Goal: Transaction & Acquisition: Purchase product/service

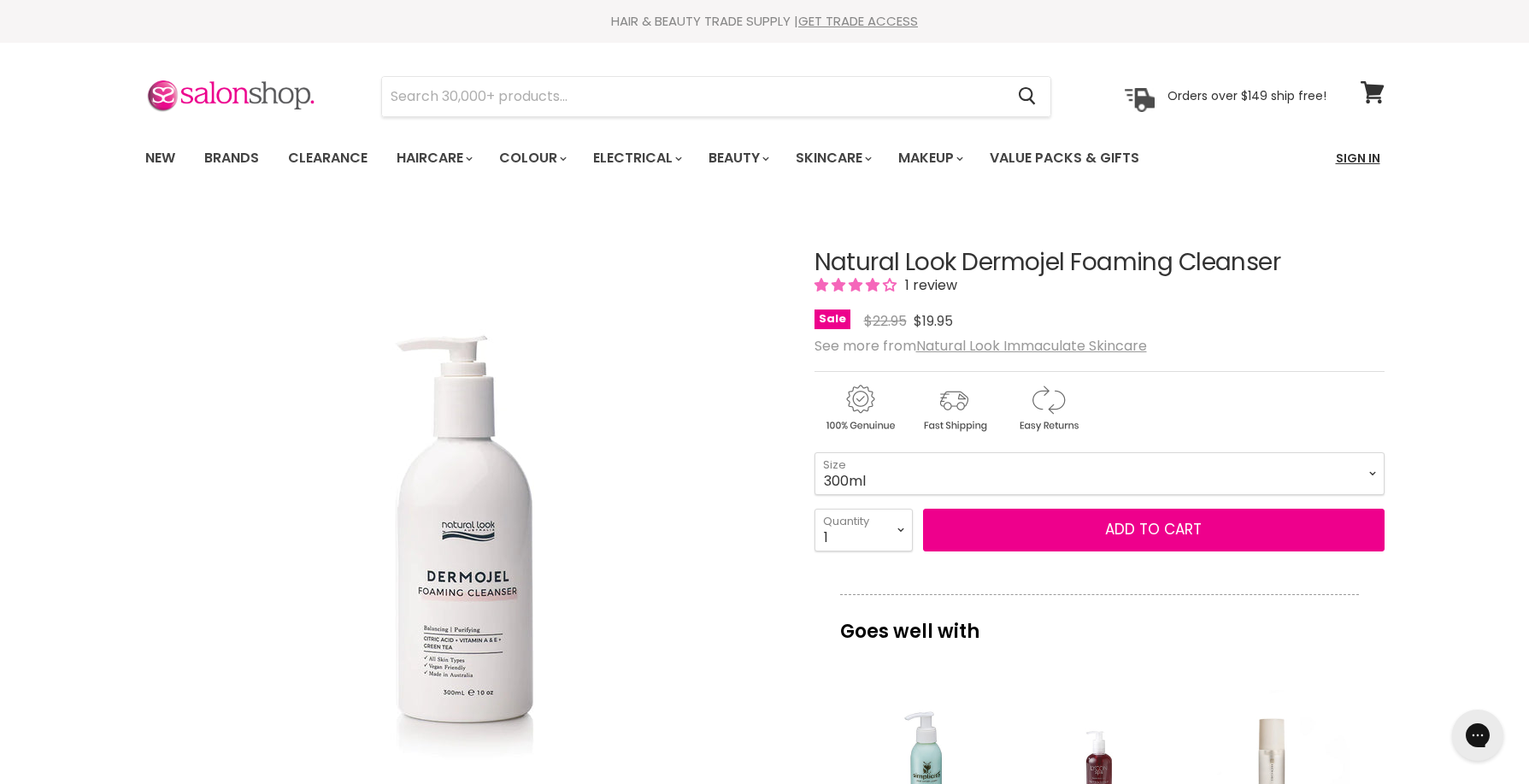
click at [1349, 155] on link "Sign In" at bounding box center [1359, 158] width 65 height 36
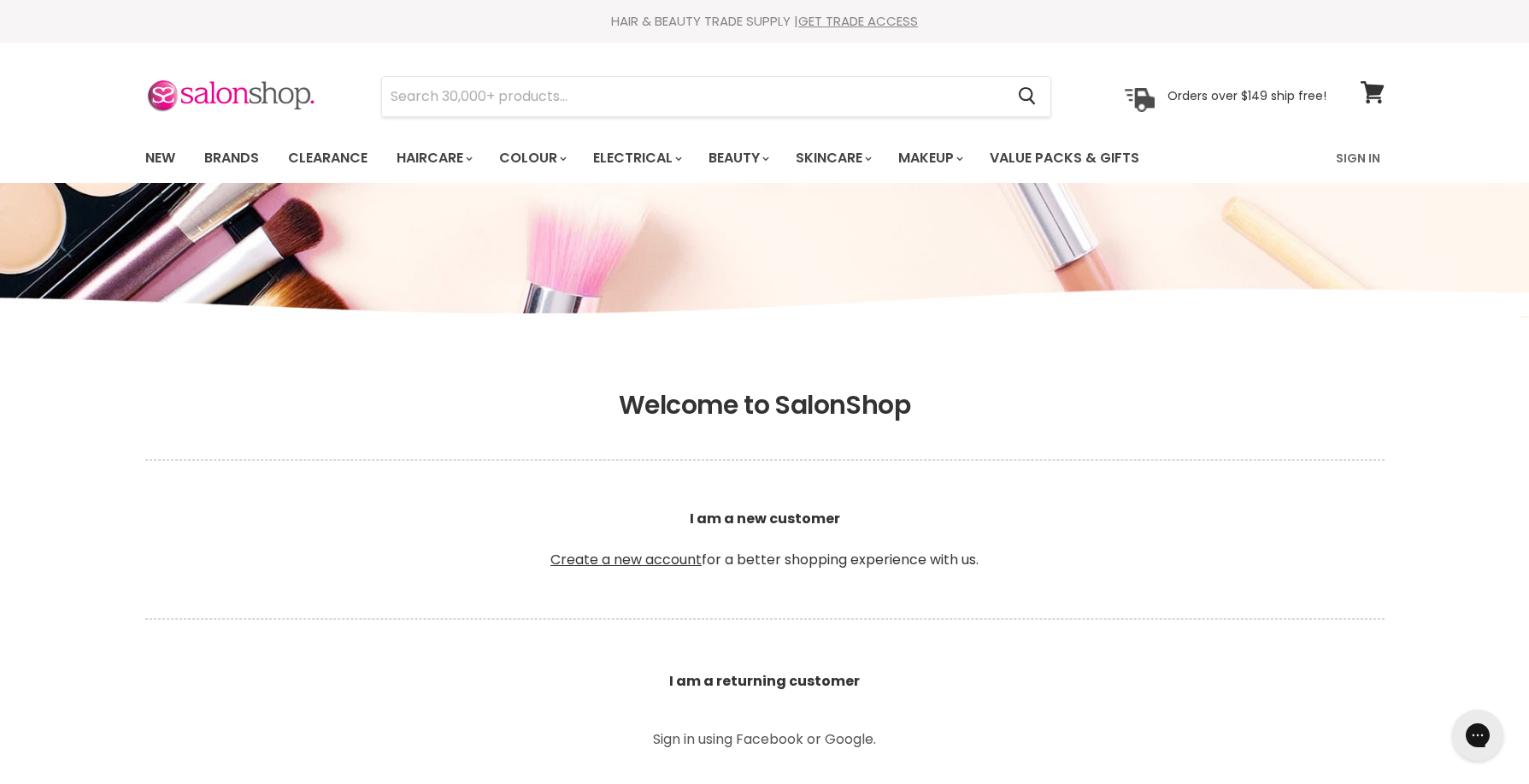
type input "[EMAIL_ADDRESS][DOMAIN_NAME]"
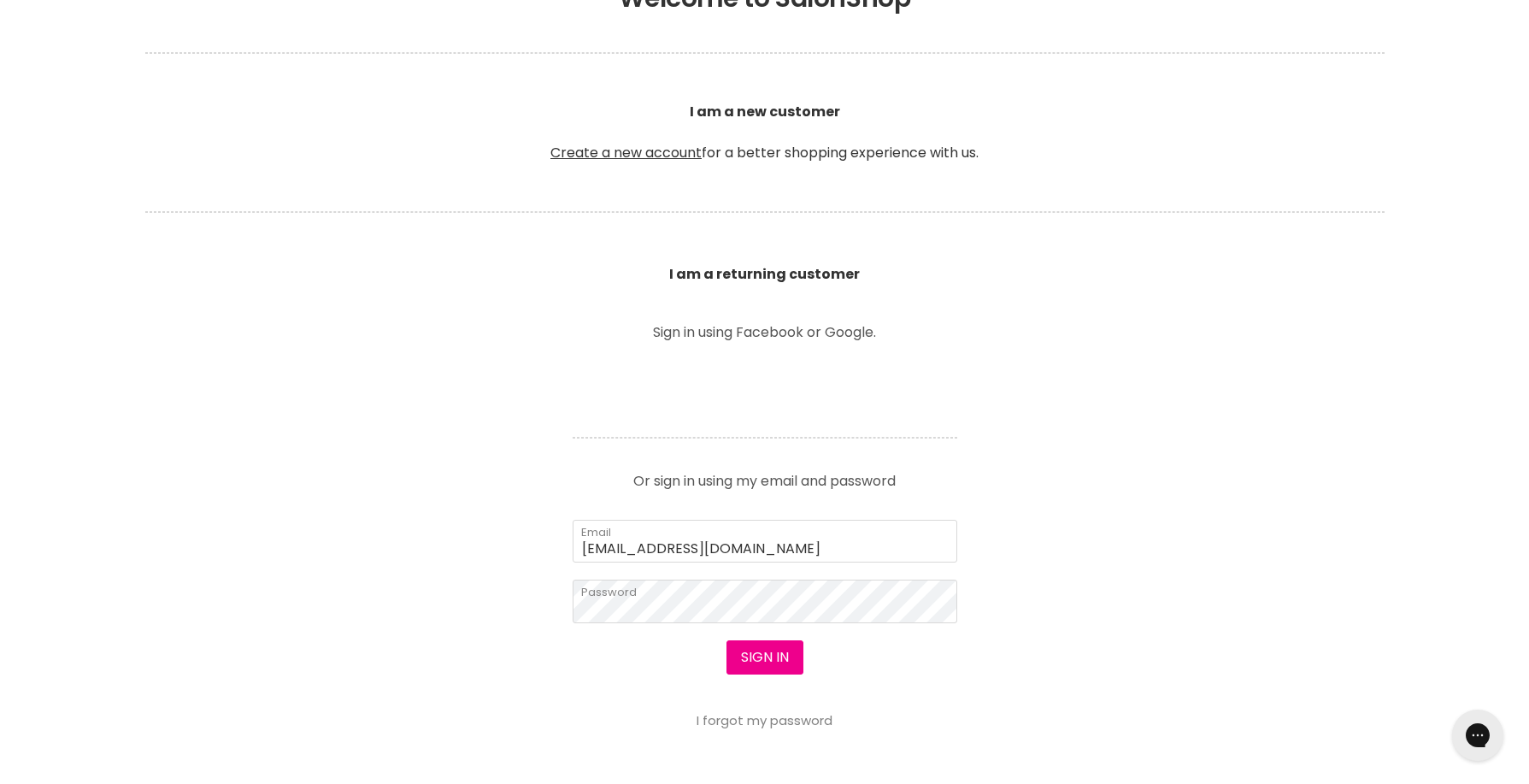
scroll to position [415, 0]
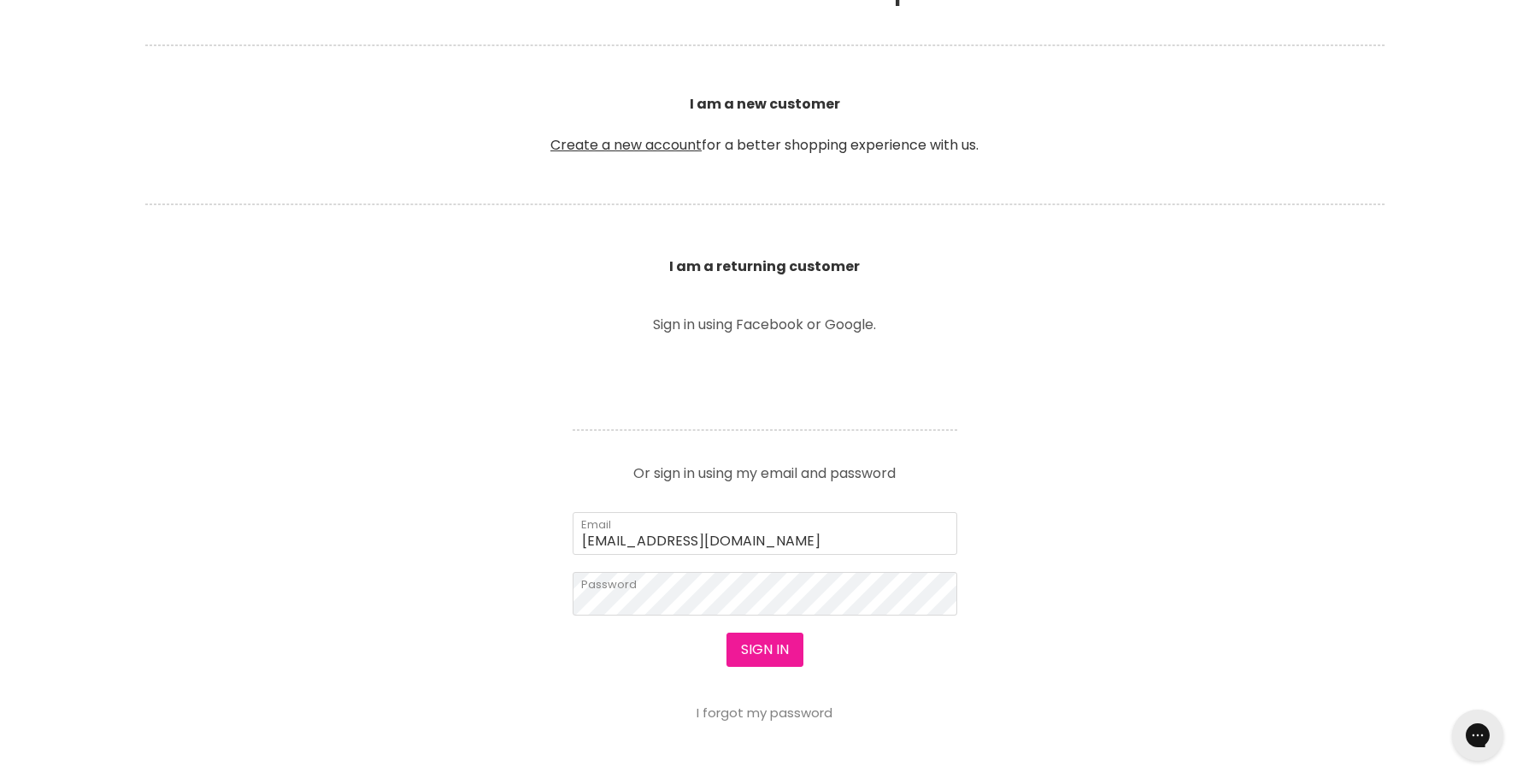
click at [771, 654] on button "Sign in" at bounding box center [765, 649] width 77 height 34
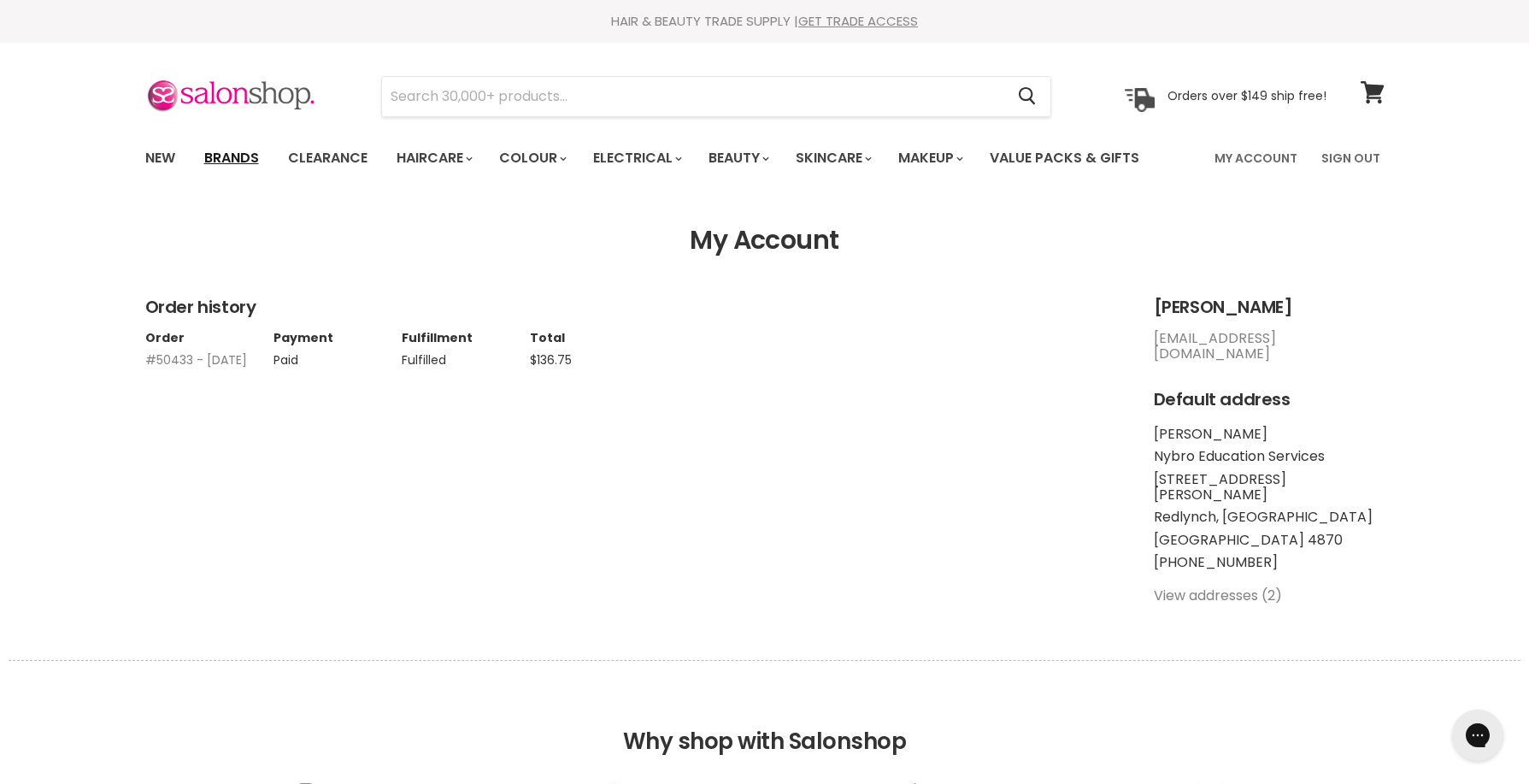
click at [248, 156] on link "Brands" at bounding box center [232, 158] width 81 height 36
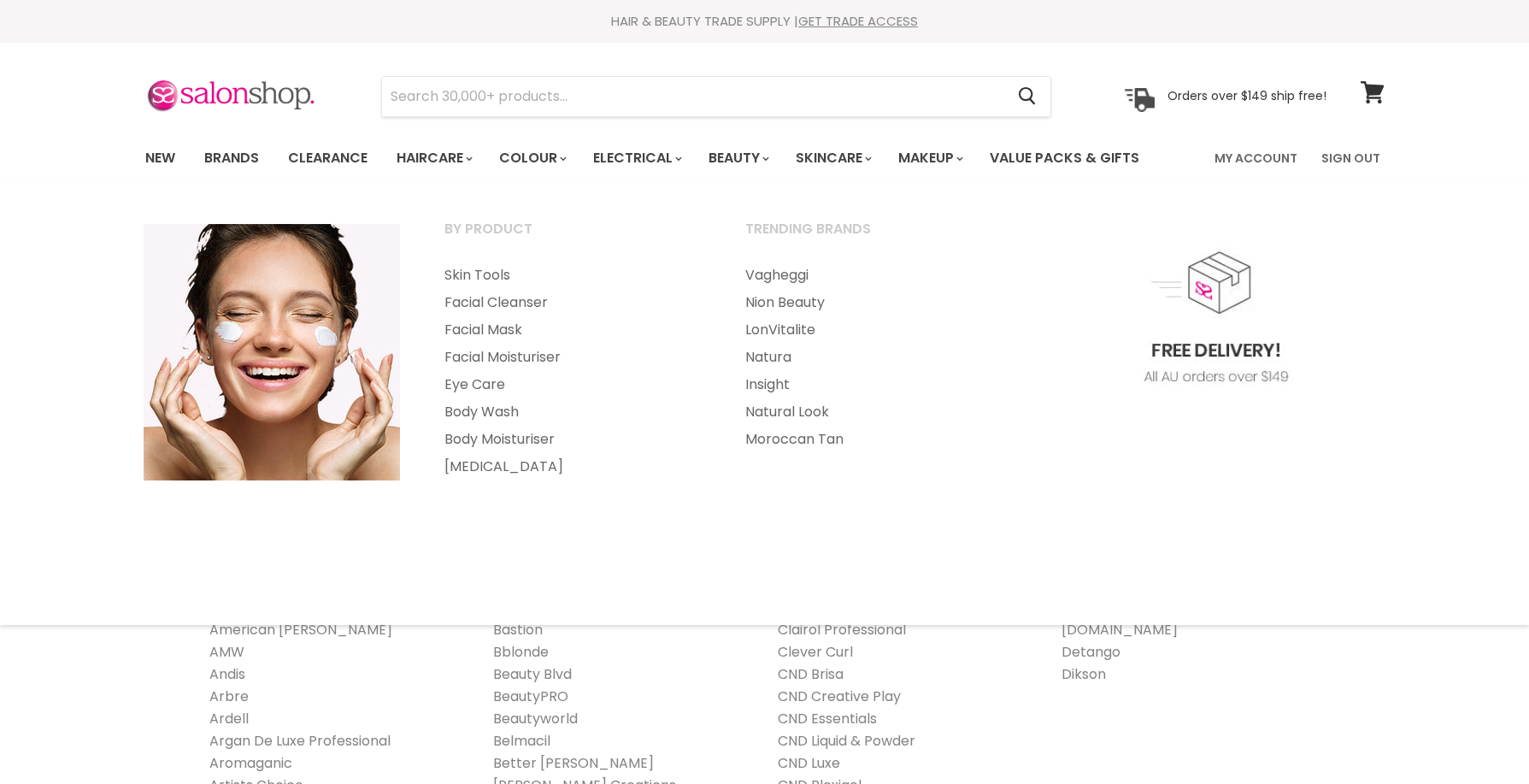
click at [871, 155] on span "Main menu" at bounding box center [868, 159] width 5 height 7
click at [789, 417] on link "Natural Look" at bounding box center [873, 412] width 297 height 27
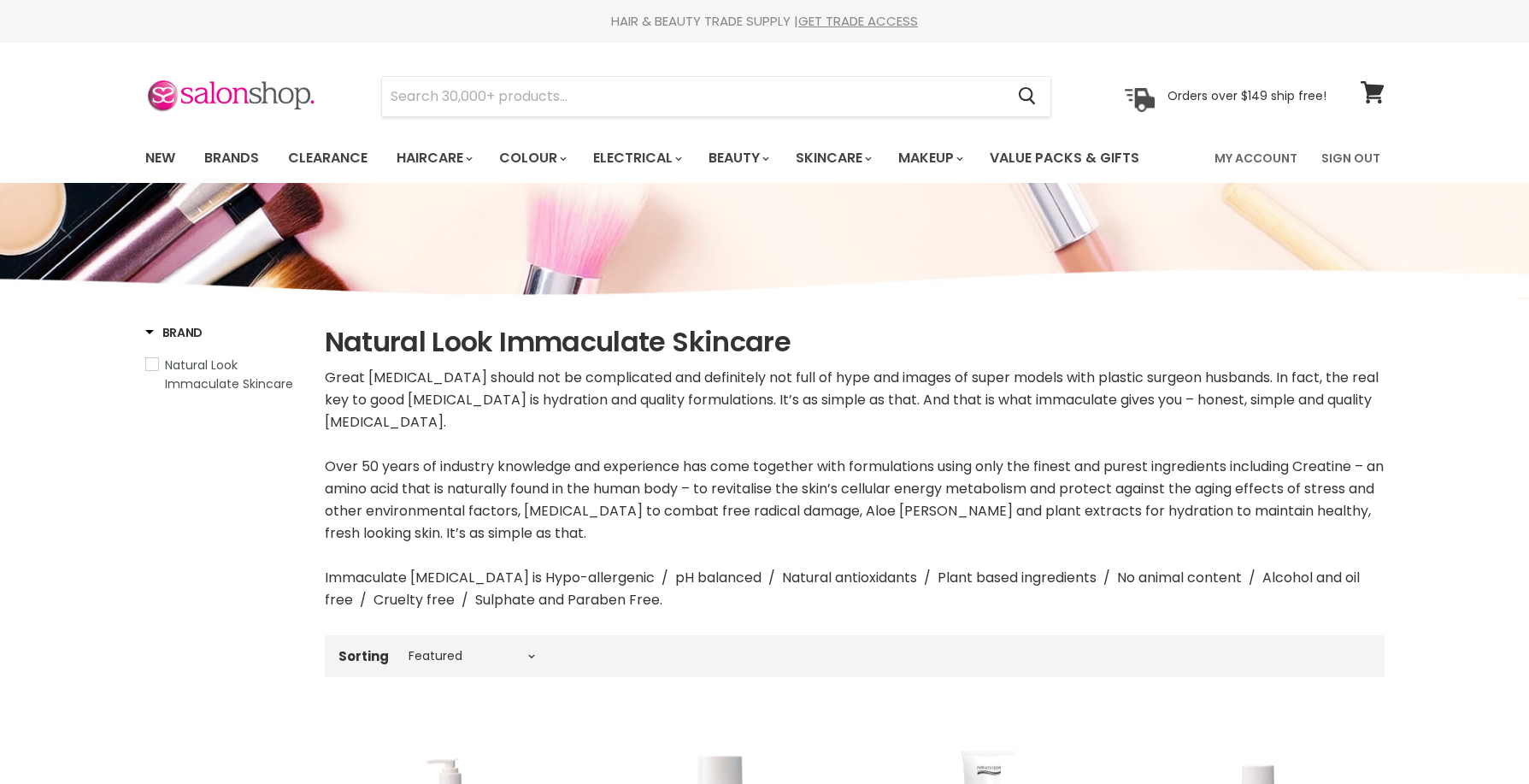
select select "manual"
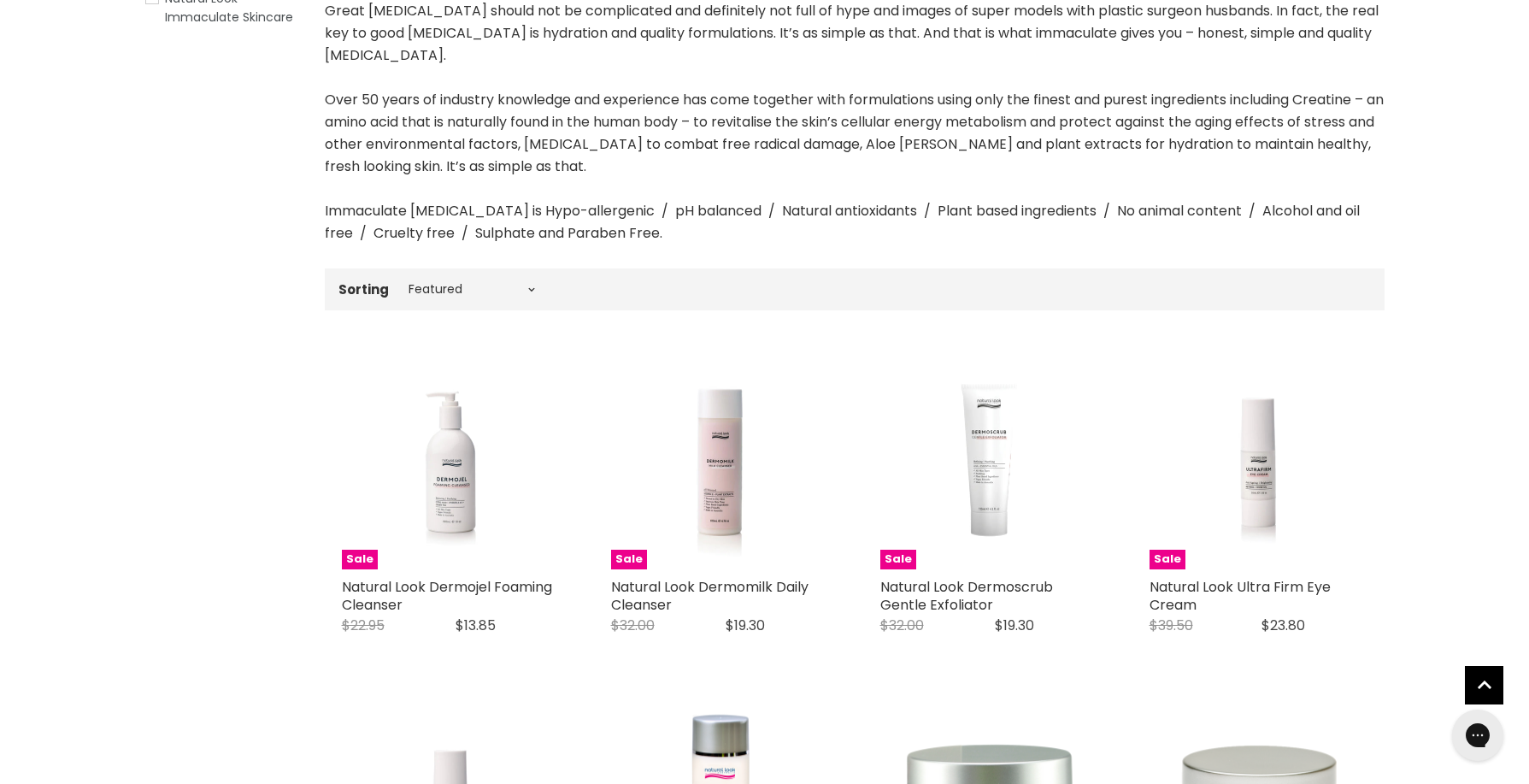
scroll to position [378, 0]
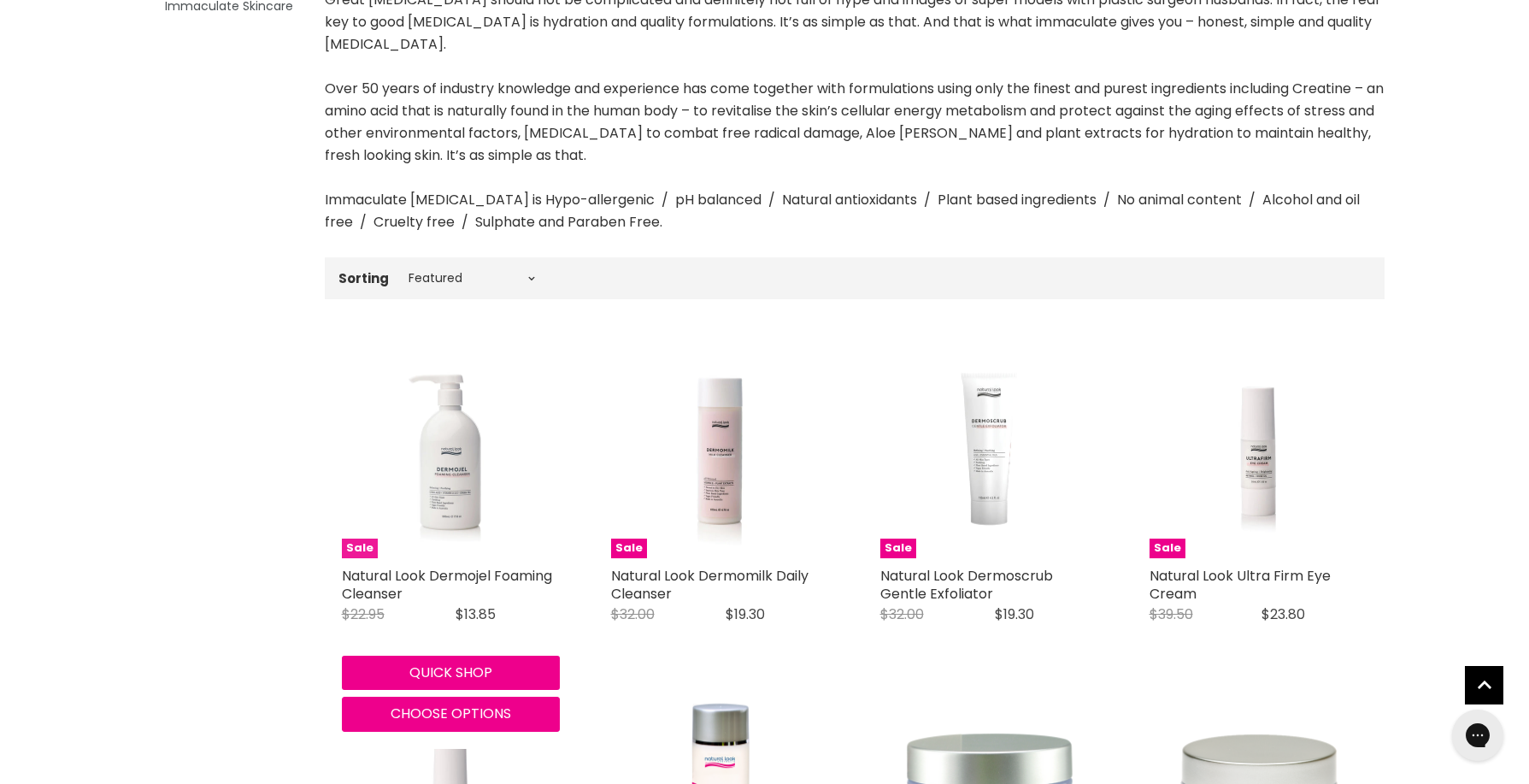
click at [437, 448] on img "Main content" at bounding box center [451, 449] width 218 height 218
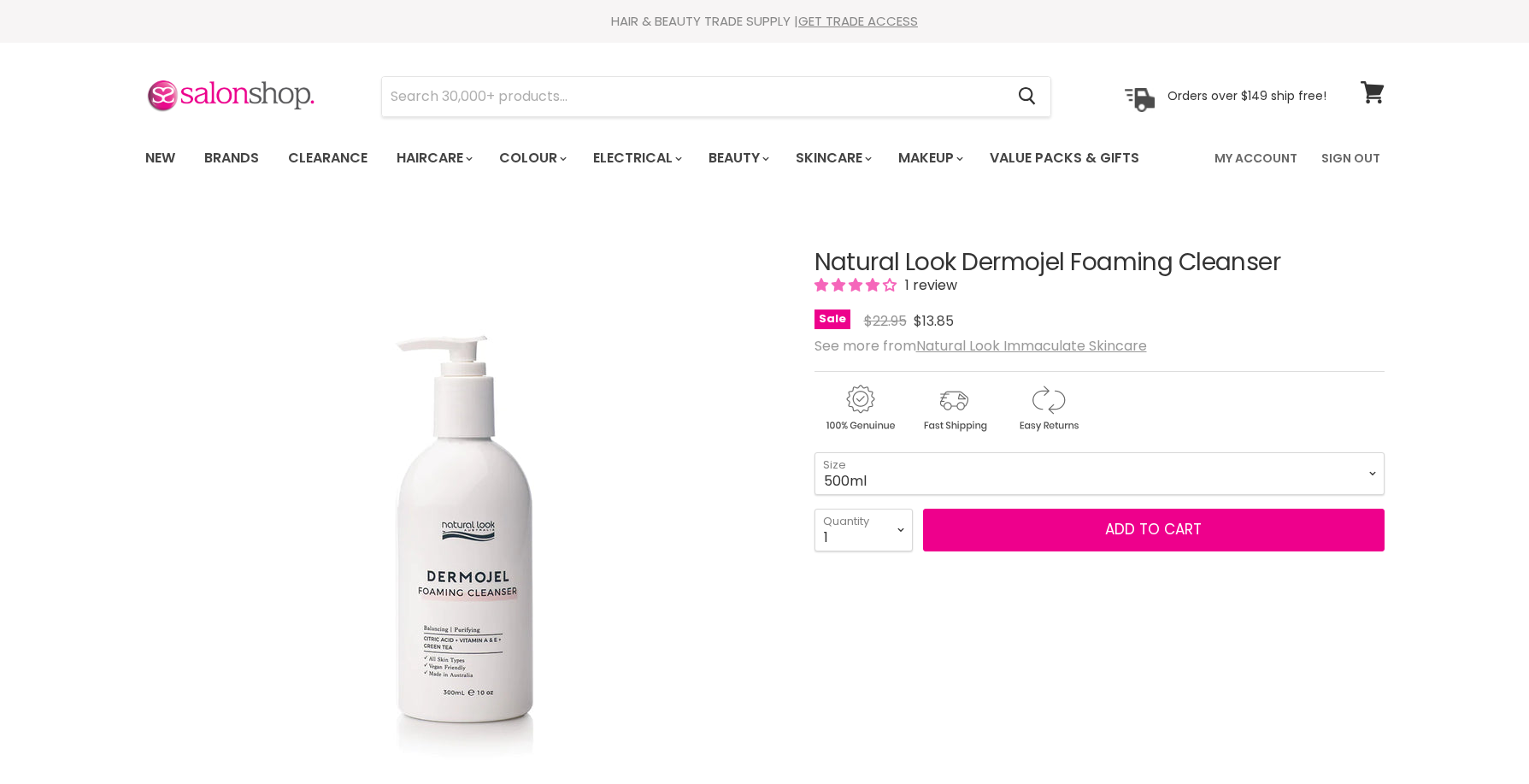
click at [814, 452] on select "300ml 500ml" at bounding box center [1100, 473] width 570 height 43
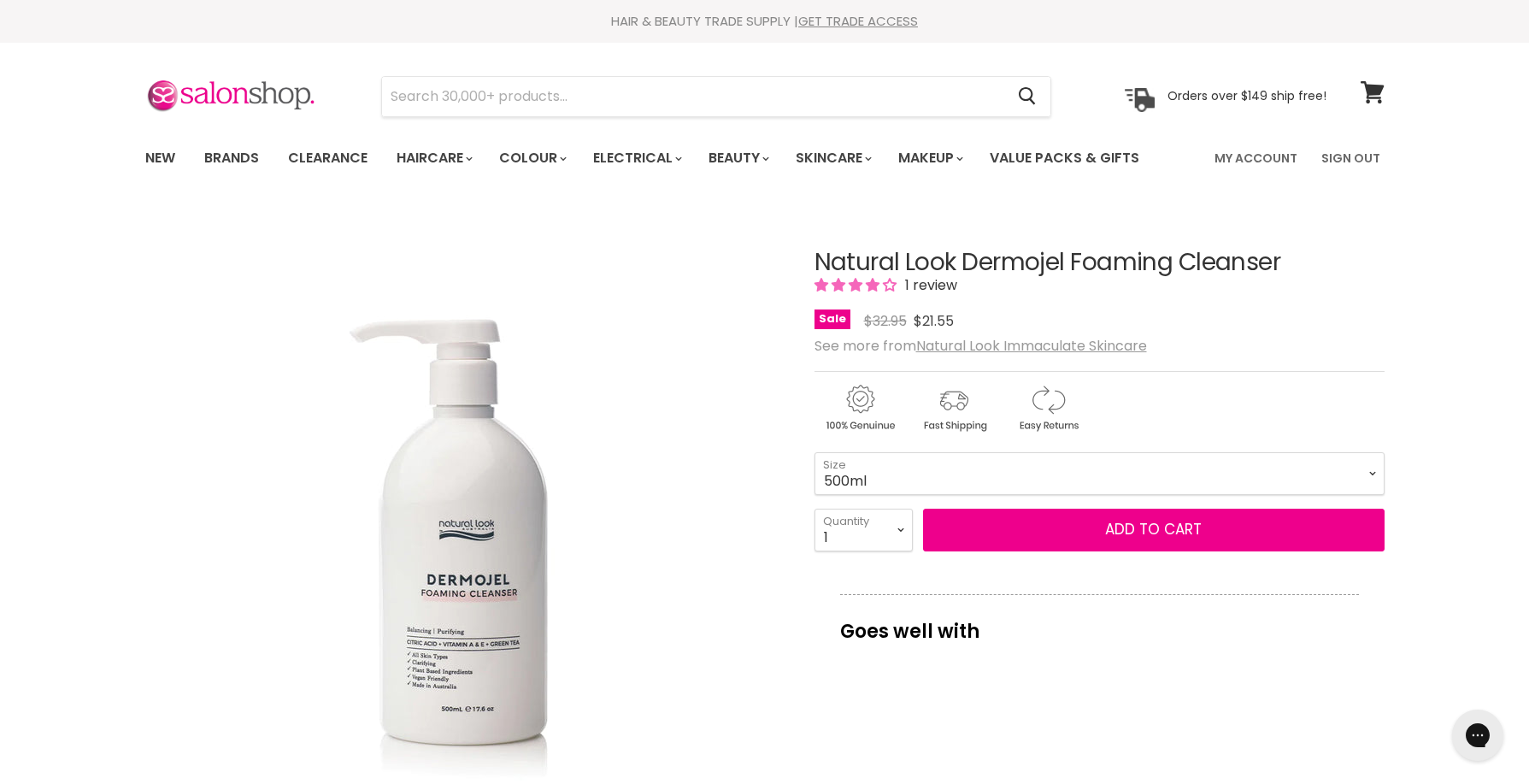
drag, startPoint x: 1376, startPoint y: 471, endPoint x: 1347, endPoint y: 479, distance: 30.1
click at [1376, 471] on select "300ml 500ml" at bounding box center [1100, 473] width 570 height 43
click at [814, 452] on select "300ml 500ml" at bounding box center [1100, 473] width 570 height 43
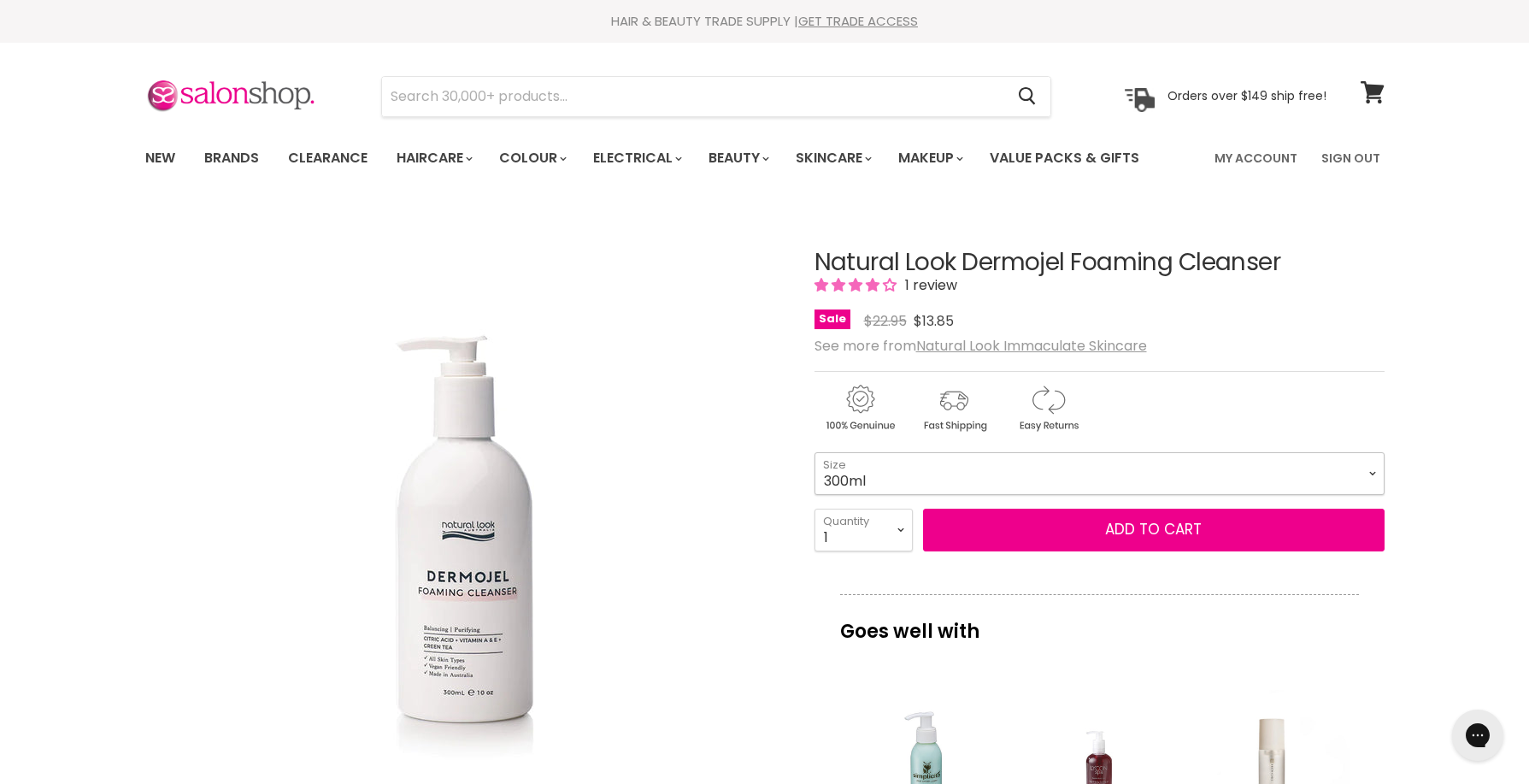
drag, startPoint x: 1373, startPoint y: 477, endPoint x: 1356, endPoint y: 477, distance: 17.0
click at [1365, 471] on select "300ml 500ml" at bounding box center [1100, 473] width 570 height 43
click at [814, 452] on select "300ml 500ml" at bounding box center [1100, 473] width 570 height 43
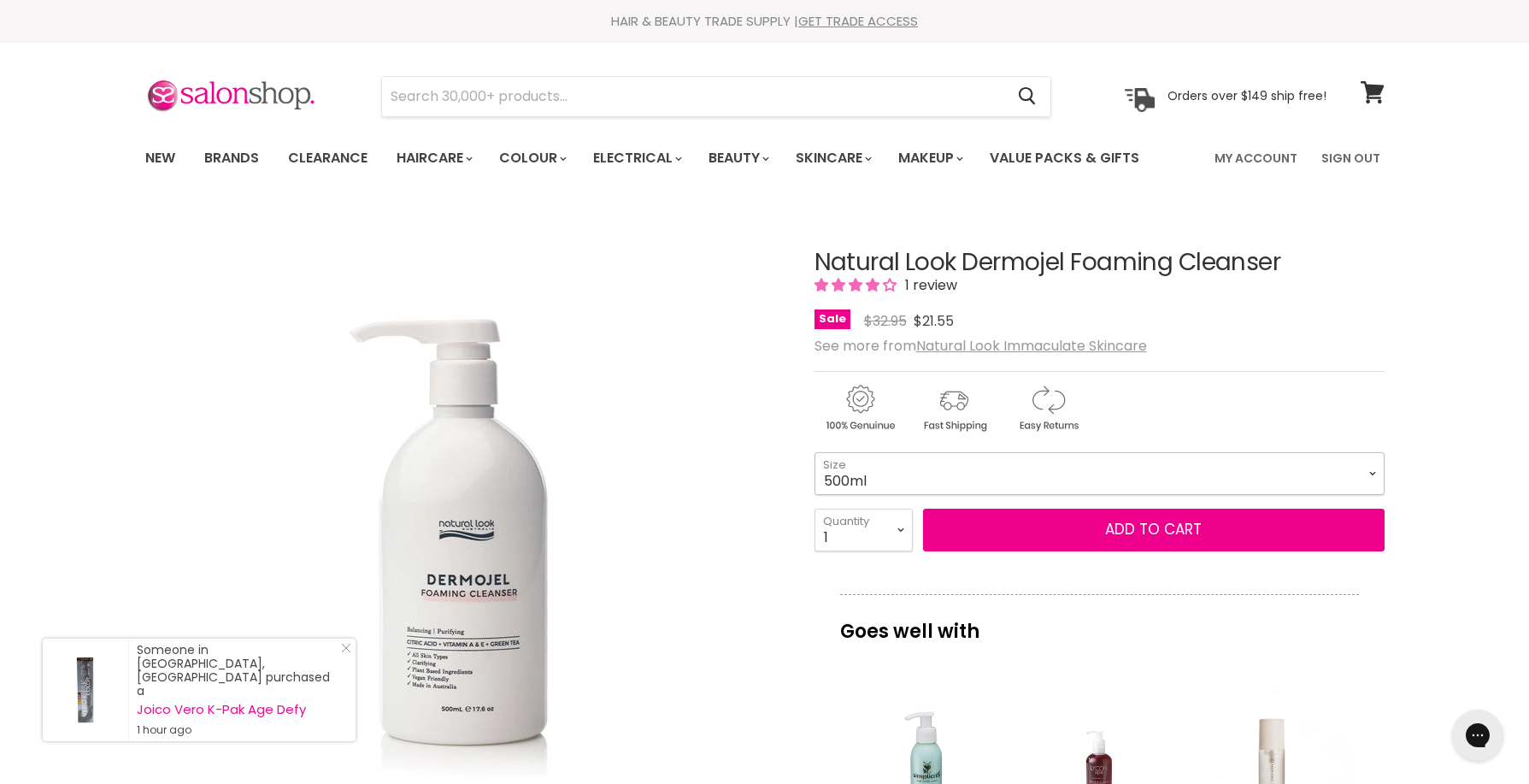
click at [1374, 465] on select "300ml 500ml" at bounding box center [1100, 473] width 570 height 43
select select "300ml"
click at [814, 452] on select "300ml 500ml" at bounding box center [1100, 473] width 570 height 43
